Goal: Navigation & Orientation: Find specific page/section

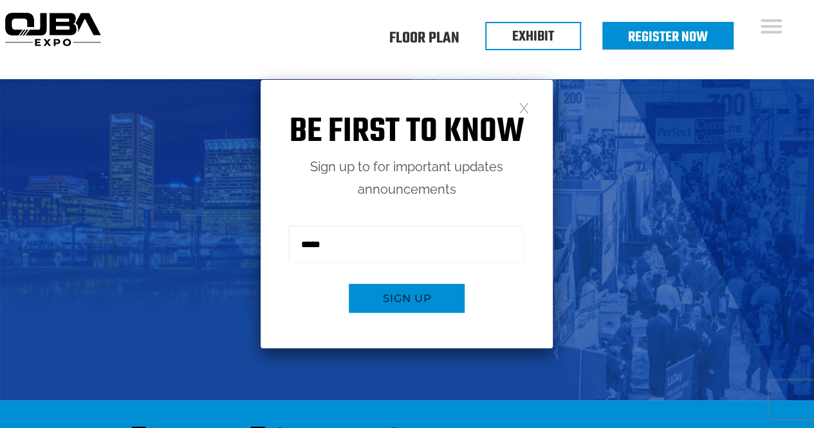
click at [528, 108] on link at bounding box center [524, 107] width 11 height 11
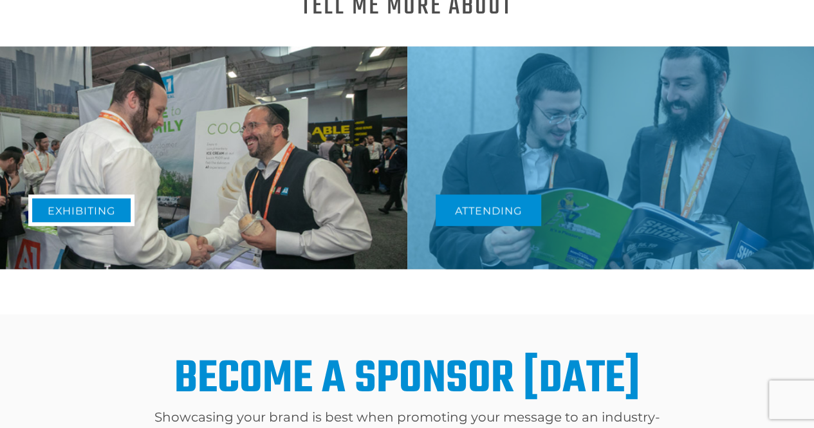
click at [93, 208] on link "Exhibiting" at bounding box center [81, 210] width 106 height 32
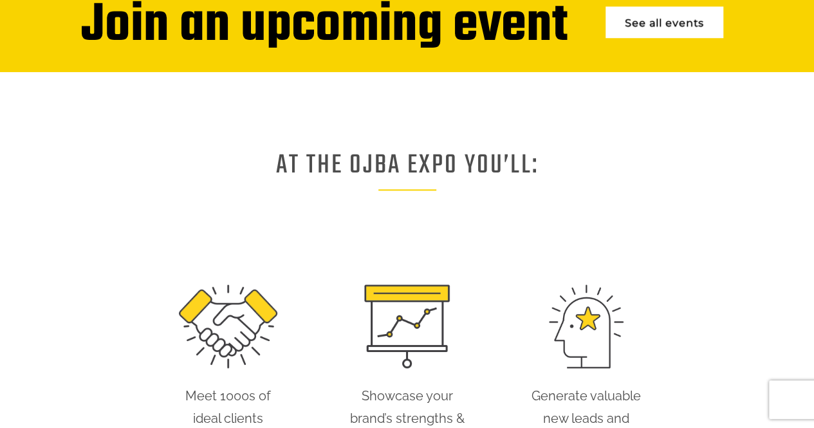
scroll to position [560, 0]
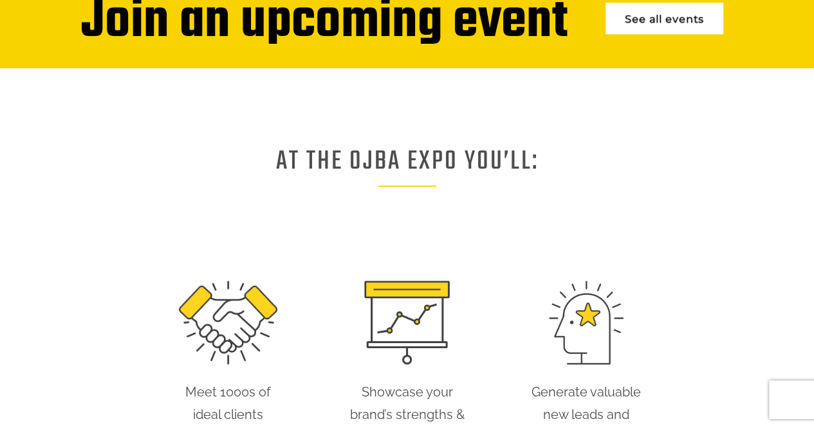
click at [656, 14] on link "See all events" at bounding box center [665, 19] width 118 height 32
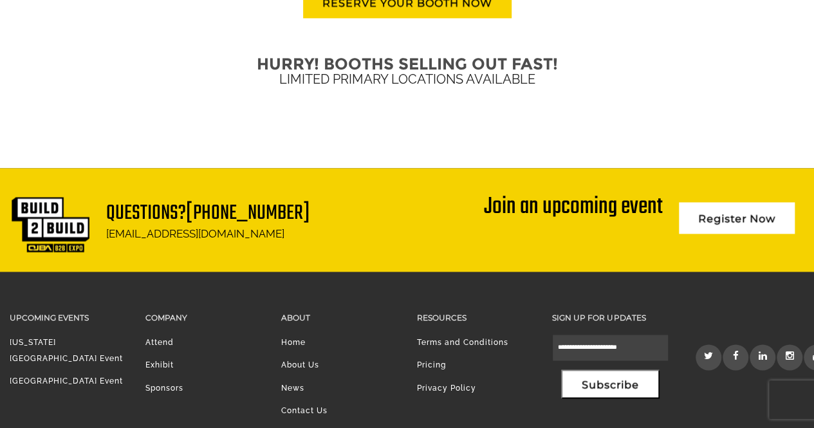
scroll to position [3274, 0]
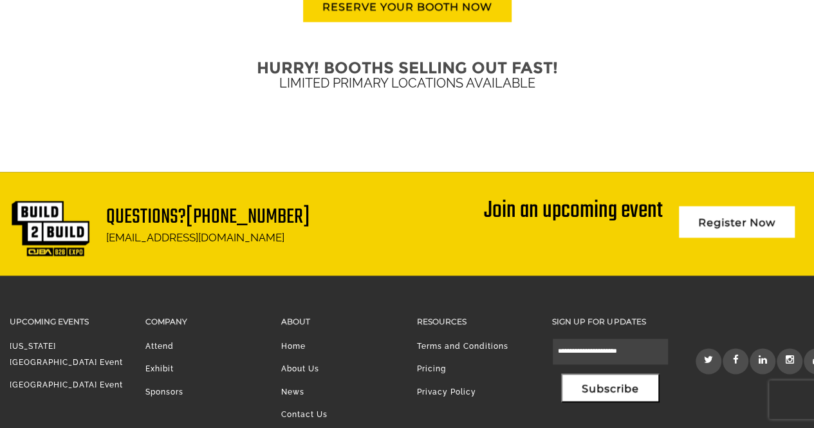
click at [165, 342] on link "Attend" at bounding box center [159, 346] width 28 height 9
